Goal: Navigation & Orientation: Find specific page/section

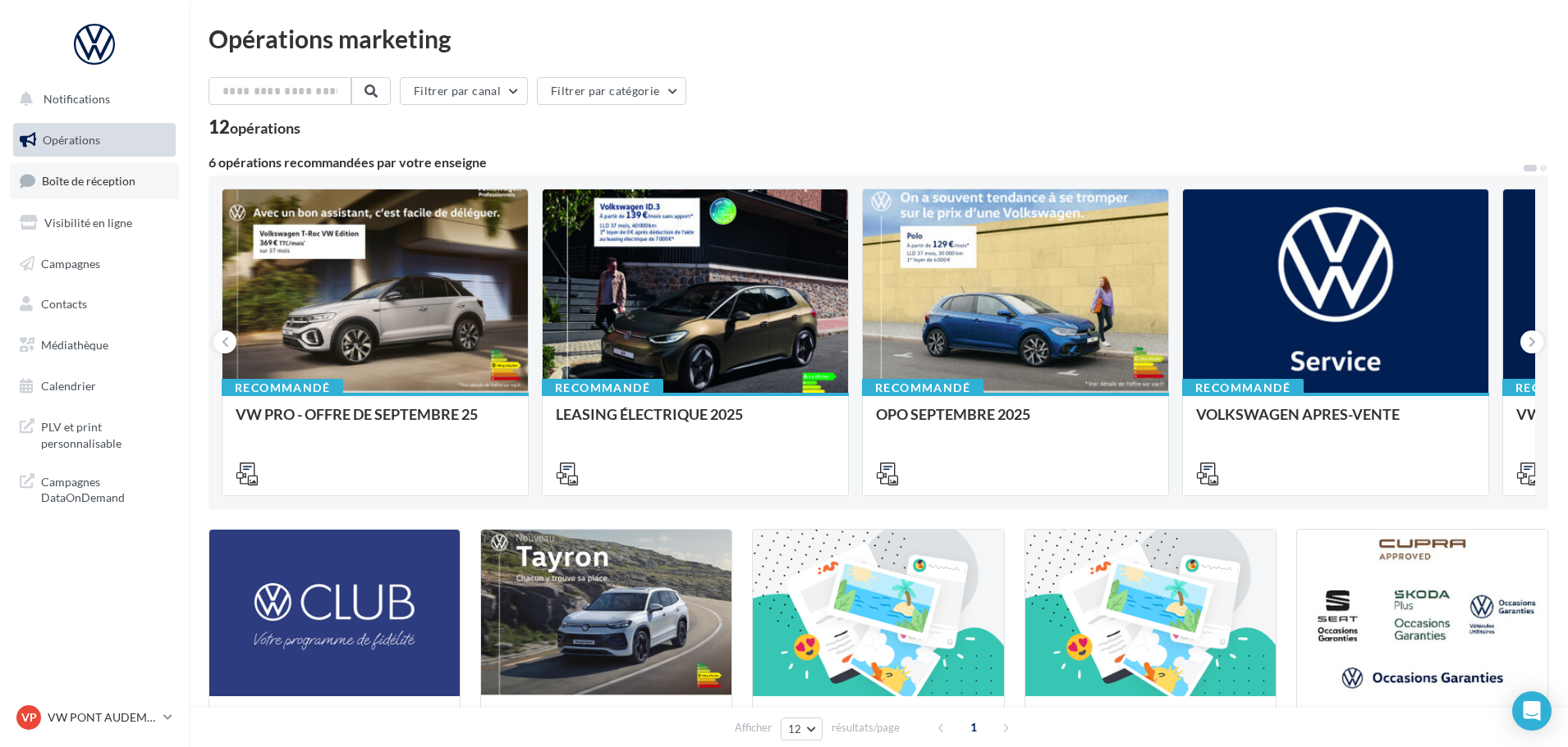
click at [100, 185] on span "Boîte de réception" at bounding box center [89, 180] width 94 height 14
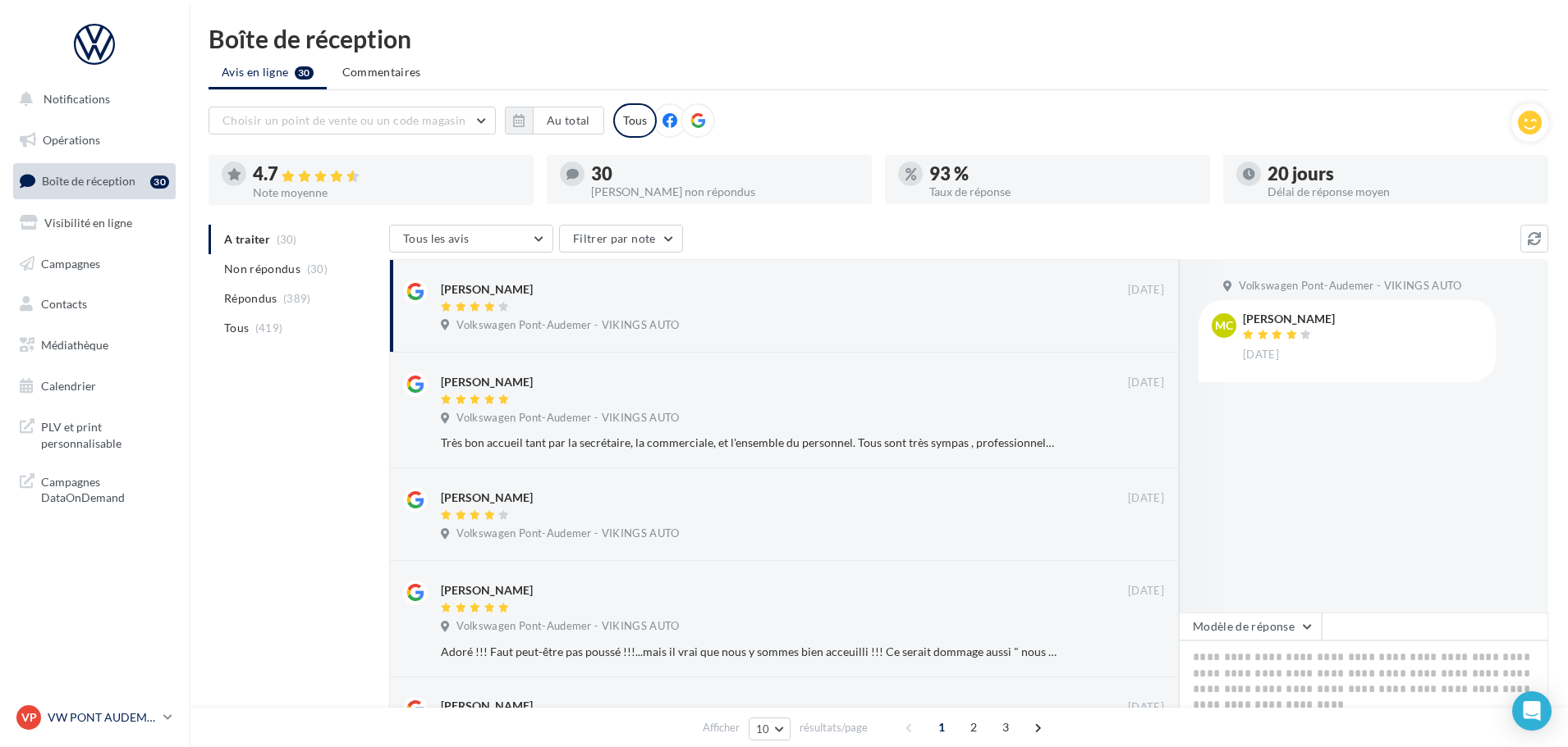
click at [95, 727] on div "VP VW PONT AUDEMER vw-pon-vau" at bounding box center [86, 717] width 140 height 25
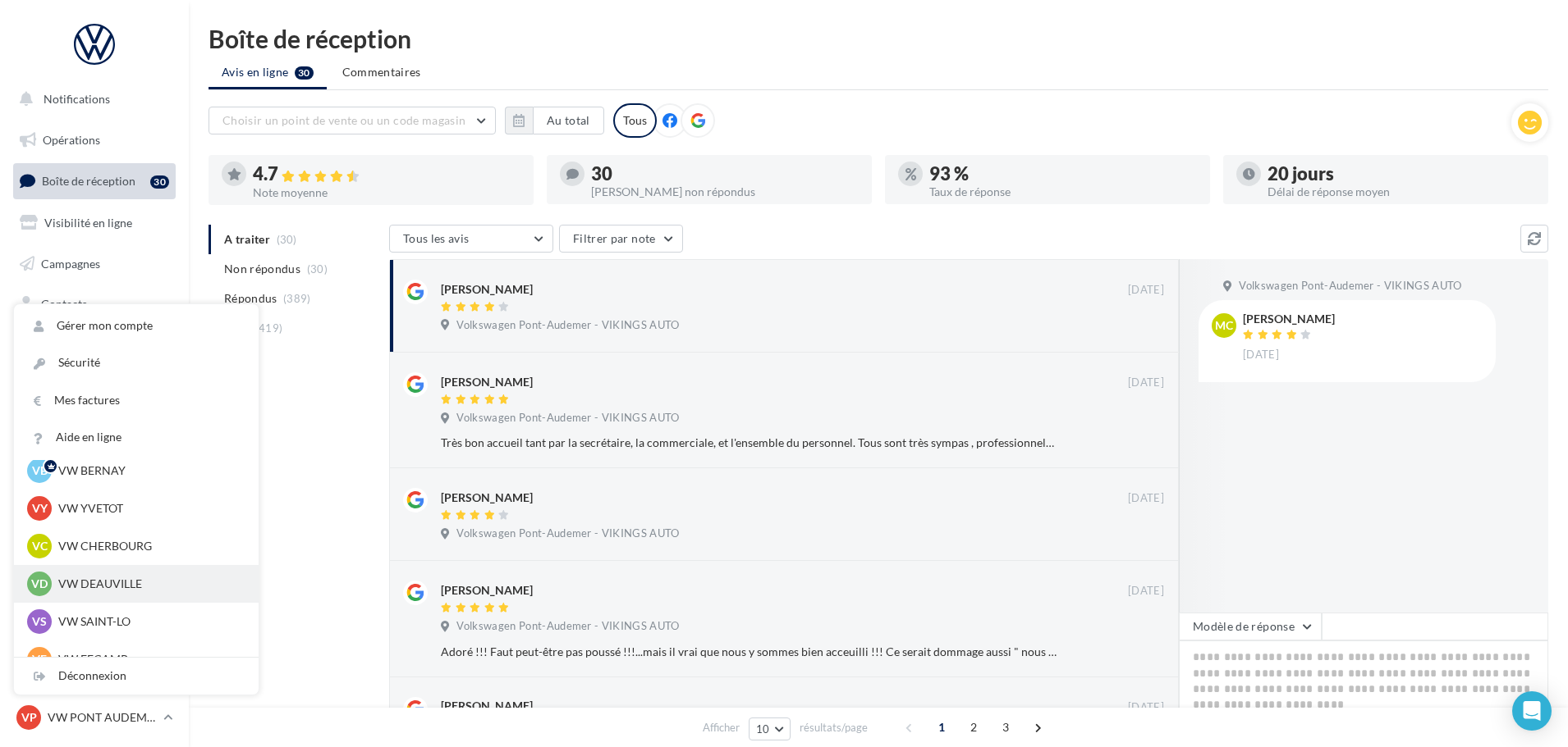
scroll to position [82, 0]
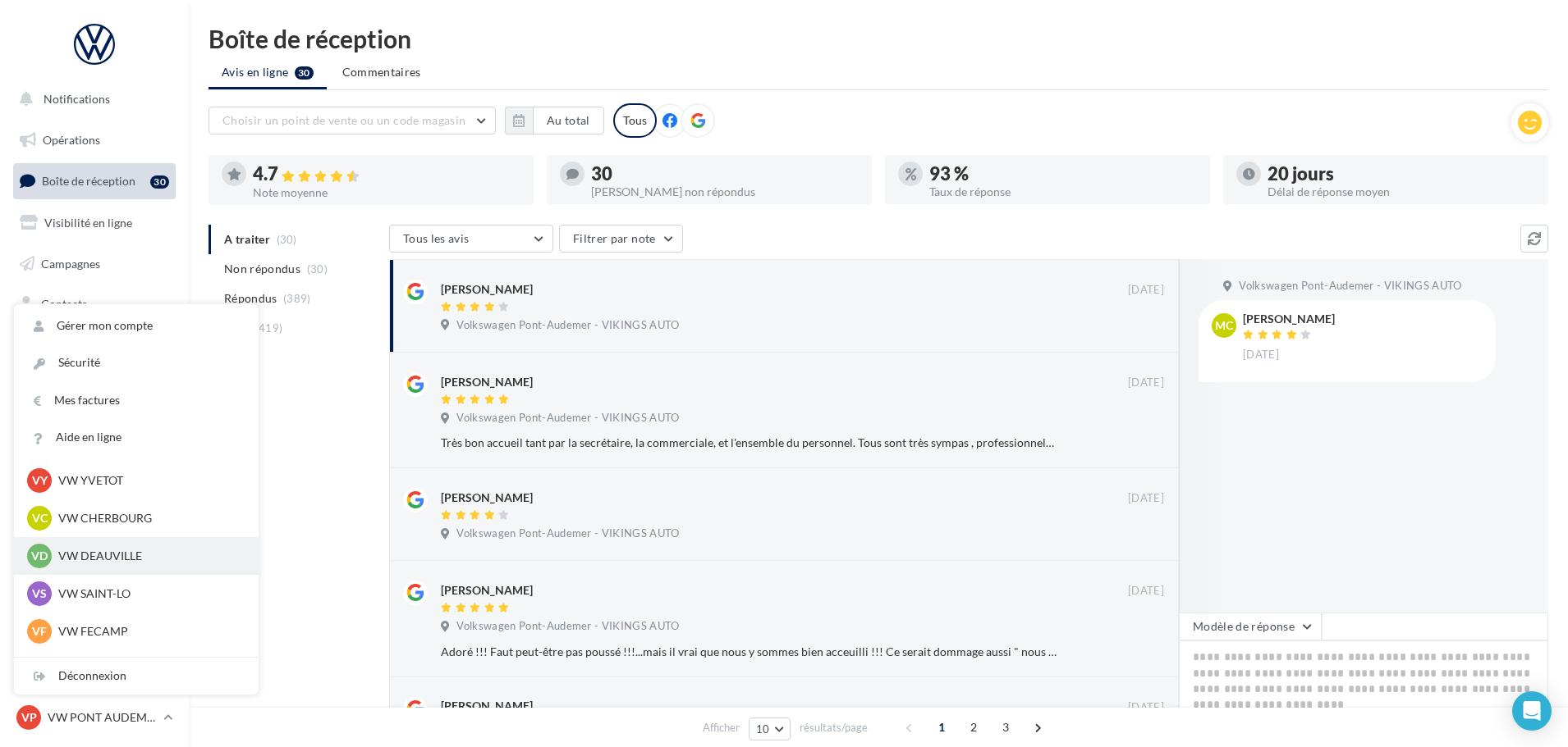
click at [99, 567] on div "VD VW DEAUVILLE vw-touq-vau" at bounding box center [136, 556] width 218 height 25
